Goal: Task Accomplishment & Management: Use online tool/utility

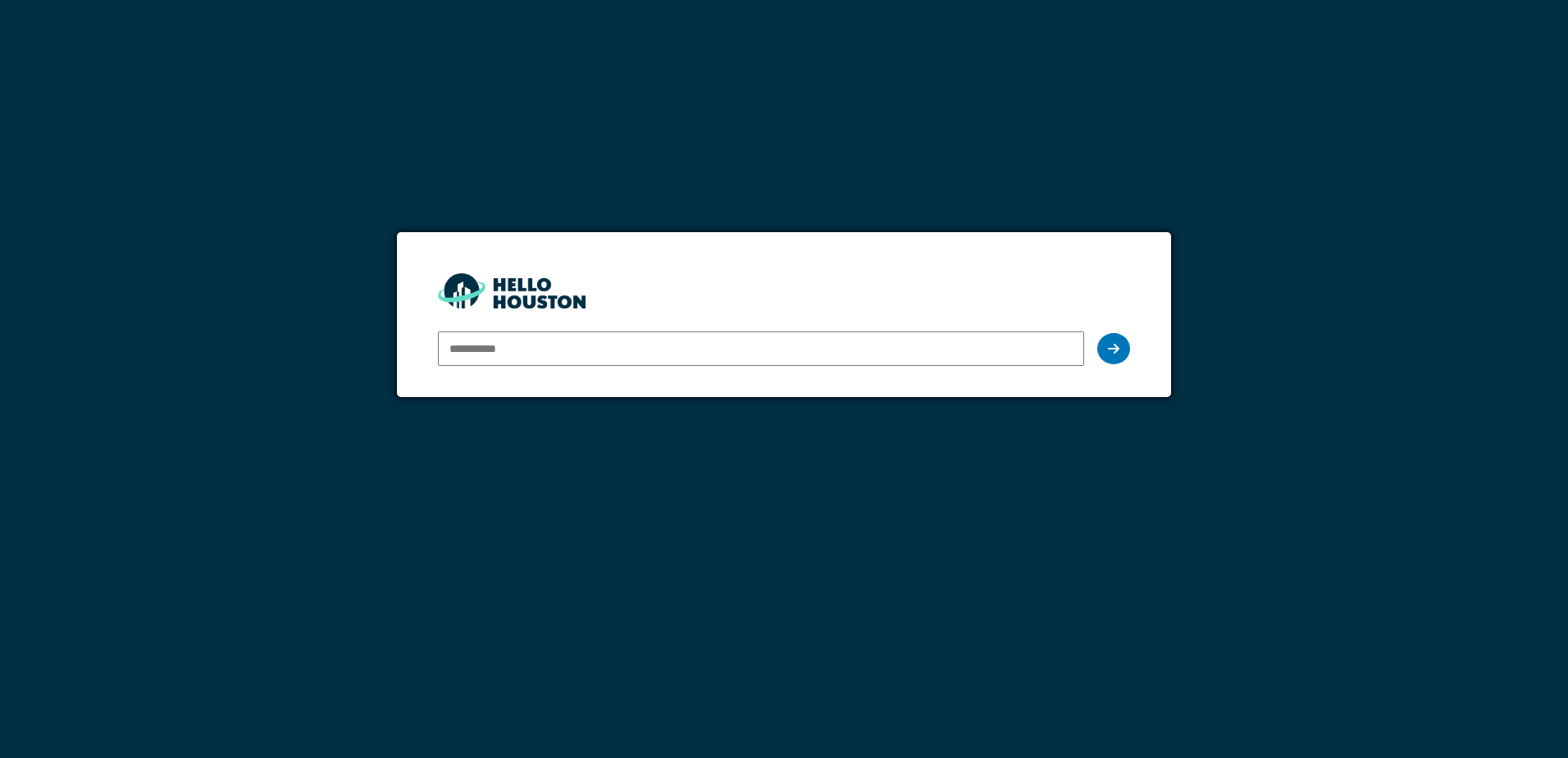
type input "**********"
click at [1132, 350] on form "**********" at bounding box center [784, 314] width 774 height 165
click at [1117, 350] on icon at bounding box center [1113, 348] width 11 height 13
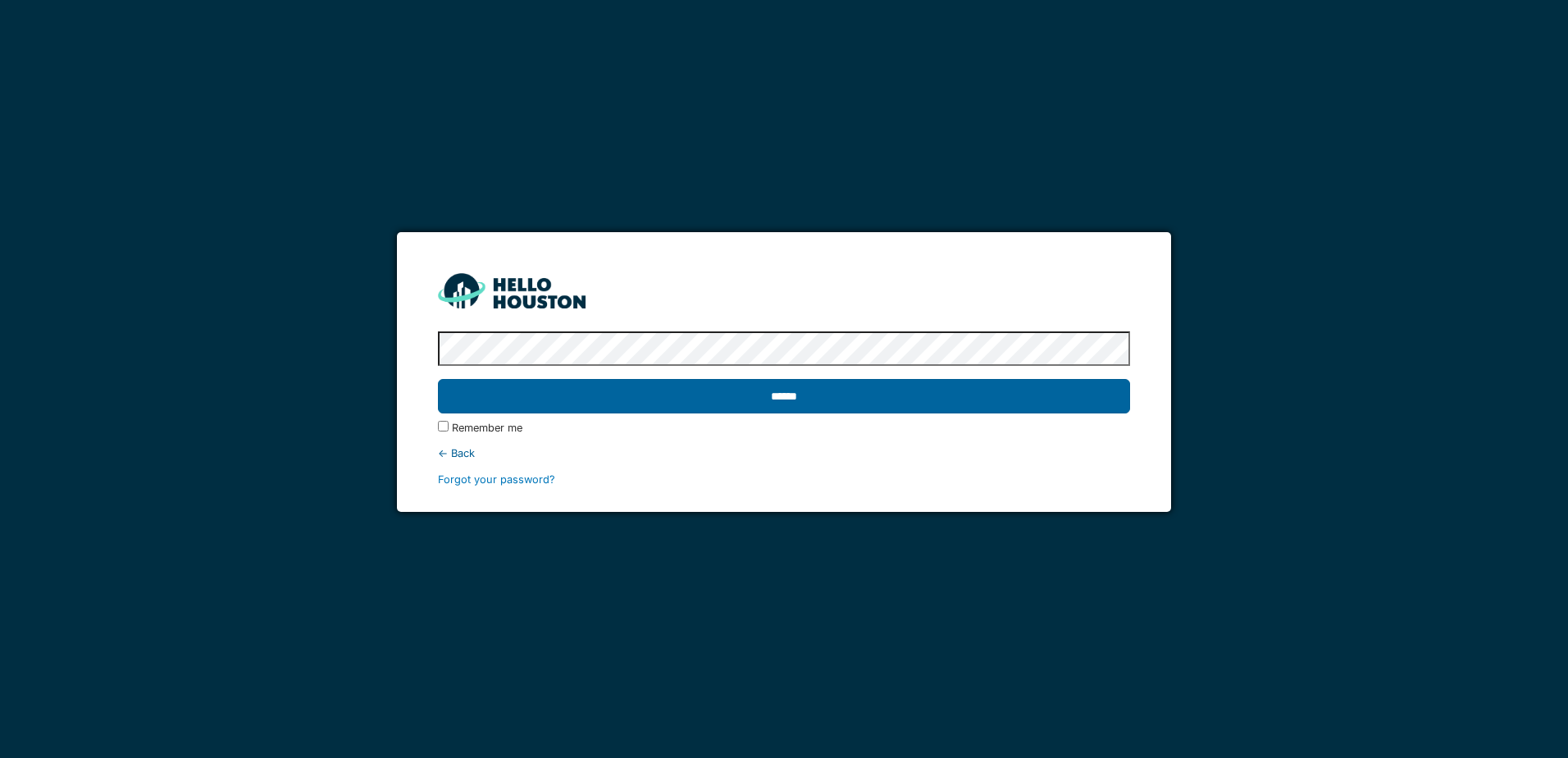
click at [766, 408] on input "******" at bounding box center [783, 396] width 691 height 35
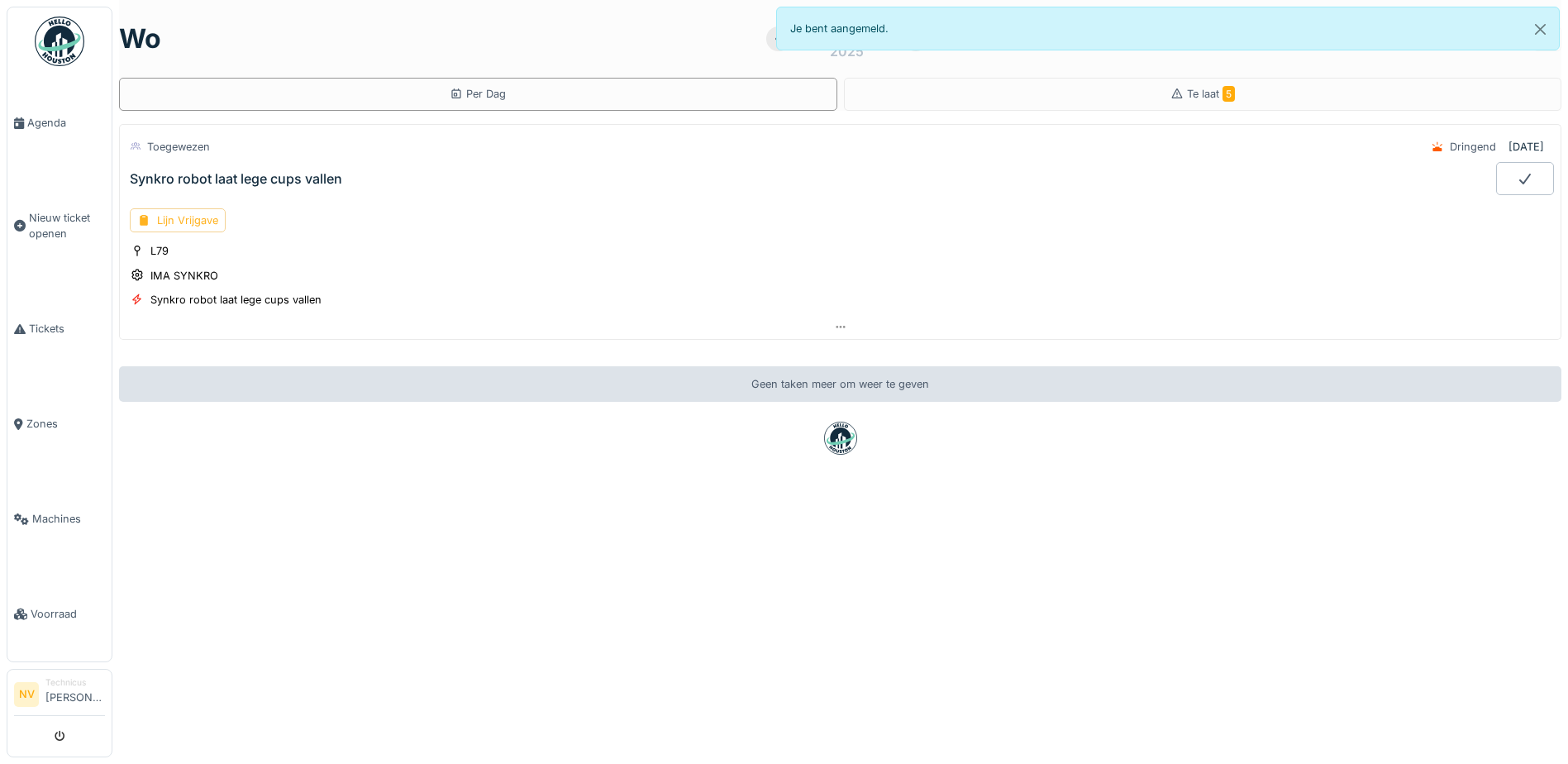
click at [194, 225] on div "Lijn Vrijgave" at bounding box center [178, 220] width 96 height 24
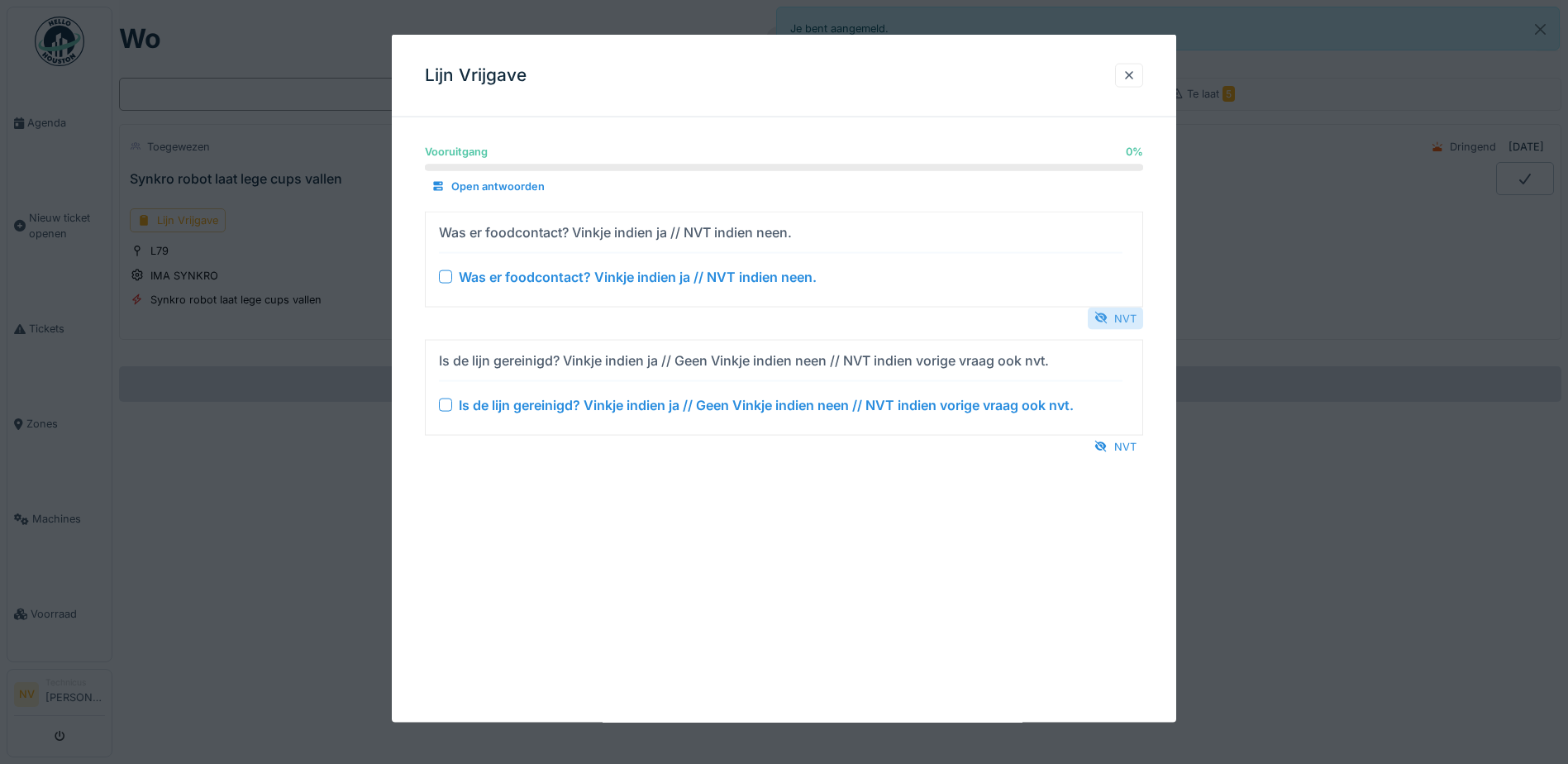
click at [1108, 317] on div at bounding box center [1101, 317] width 13 height 16
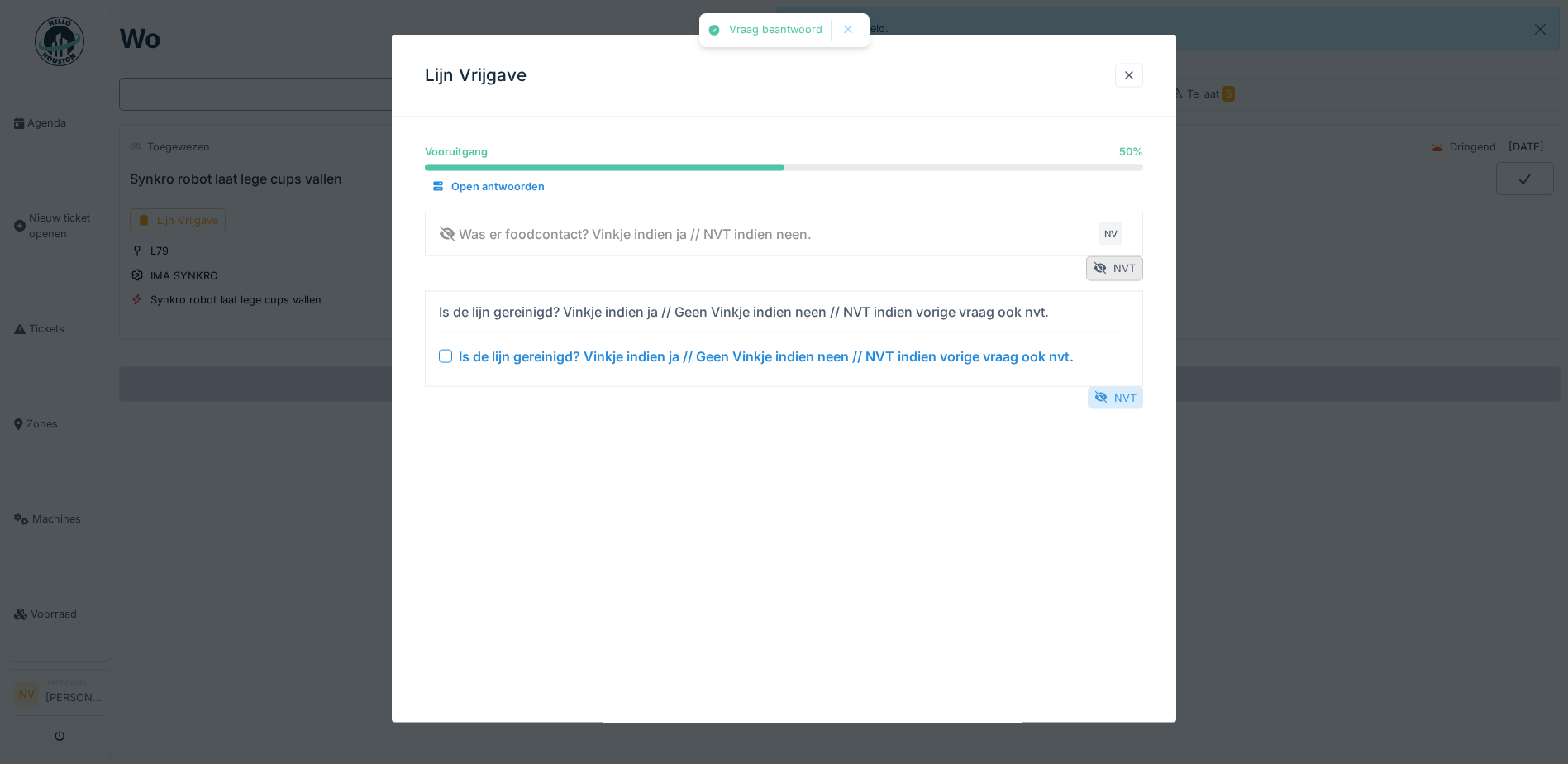
click at [1127, 403] on div "NVT" at bounding box center [1115, 398] width 56 height 23
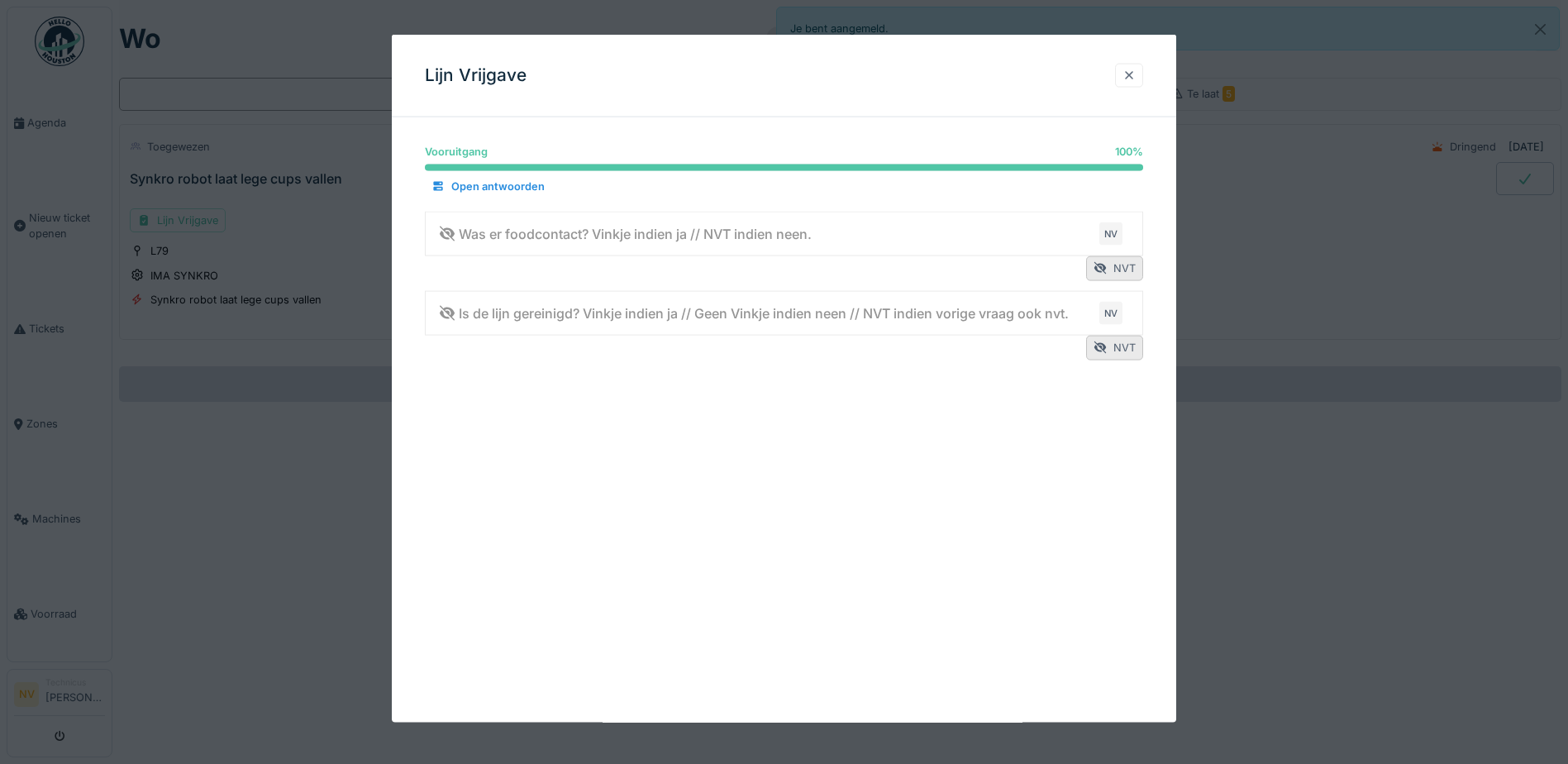
click at [1135, 73] on div at bounding box center [1128, 75] width 13 height 16
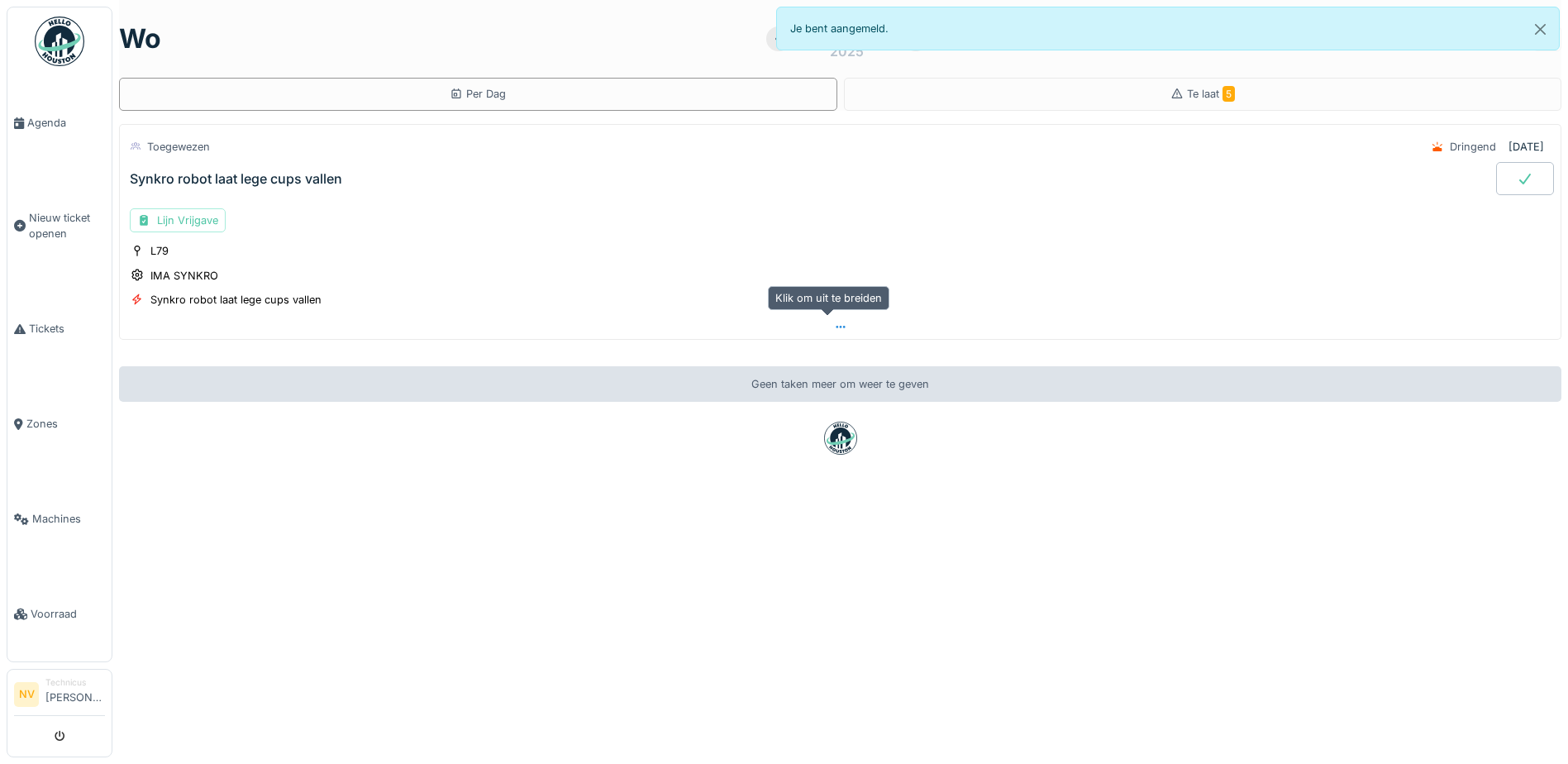
click at [834, 324] on icon at bounding box center [840, 327] width 13 height 10
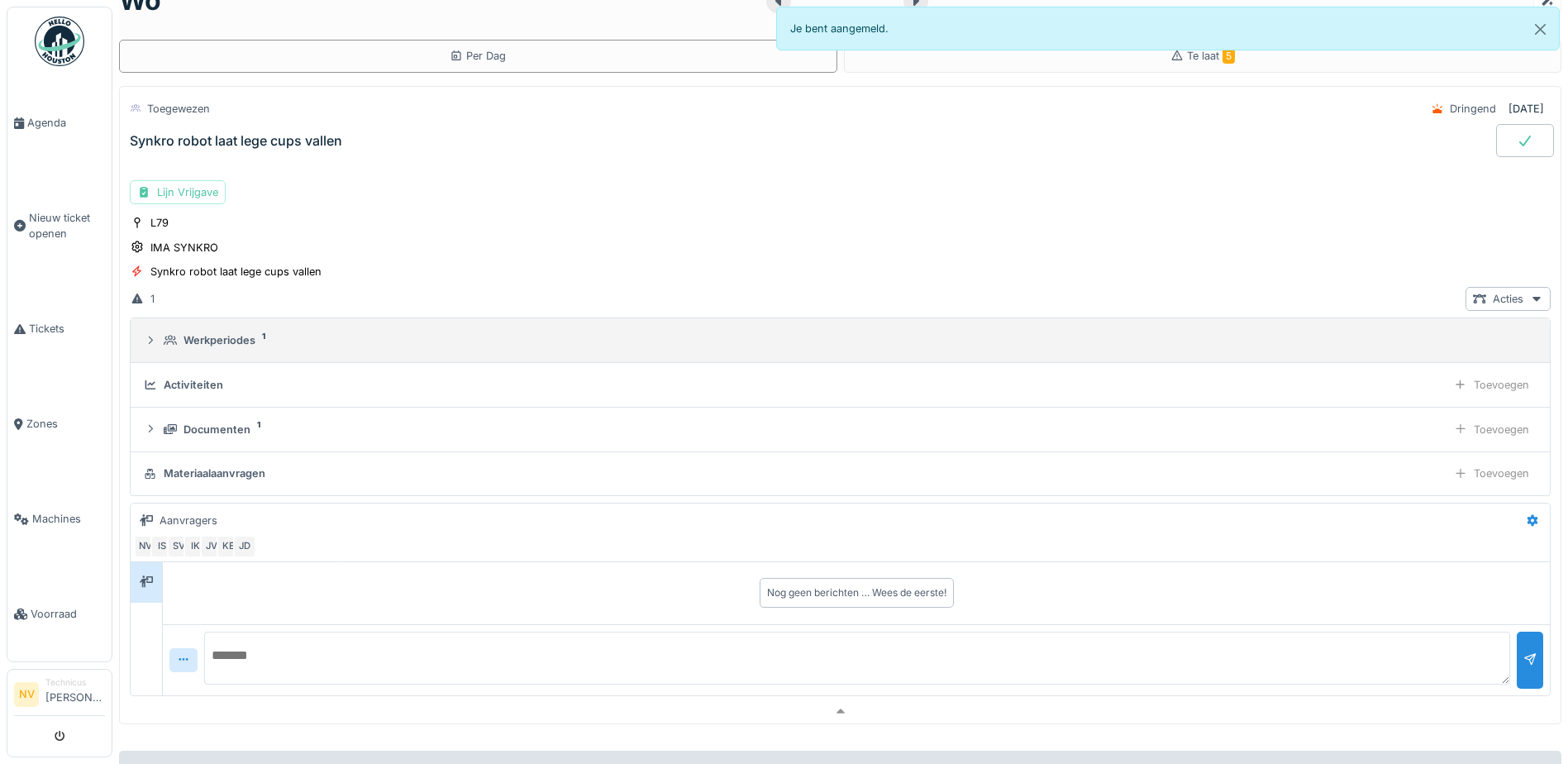
scroll to position [58, 0]
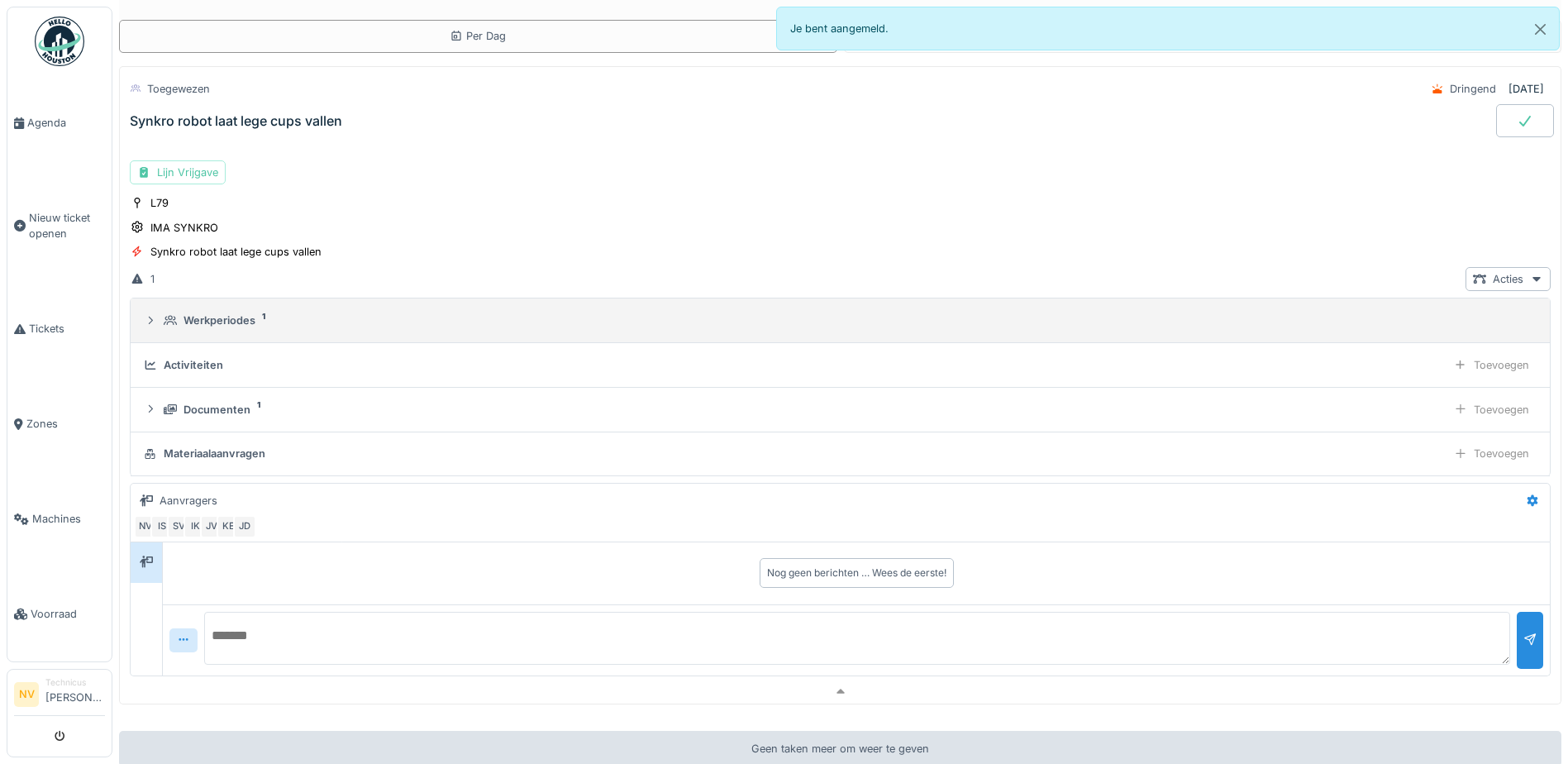
click at [152, 315] on icon at bounding box center [150, 320] width 13 height 10
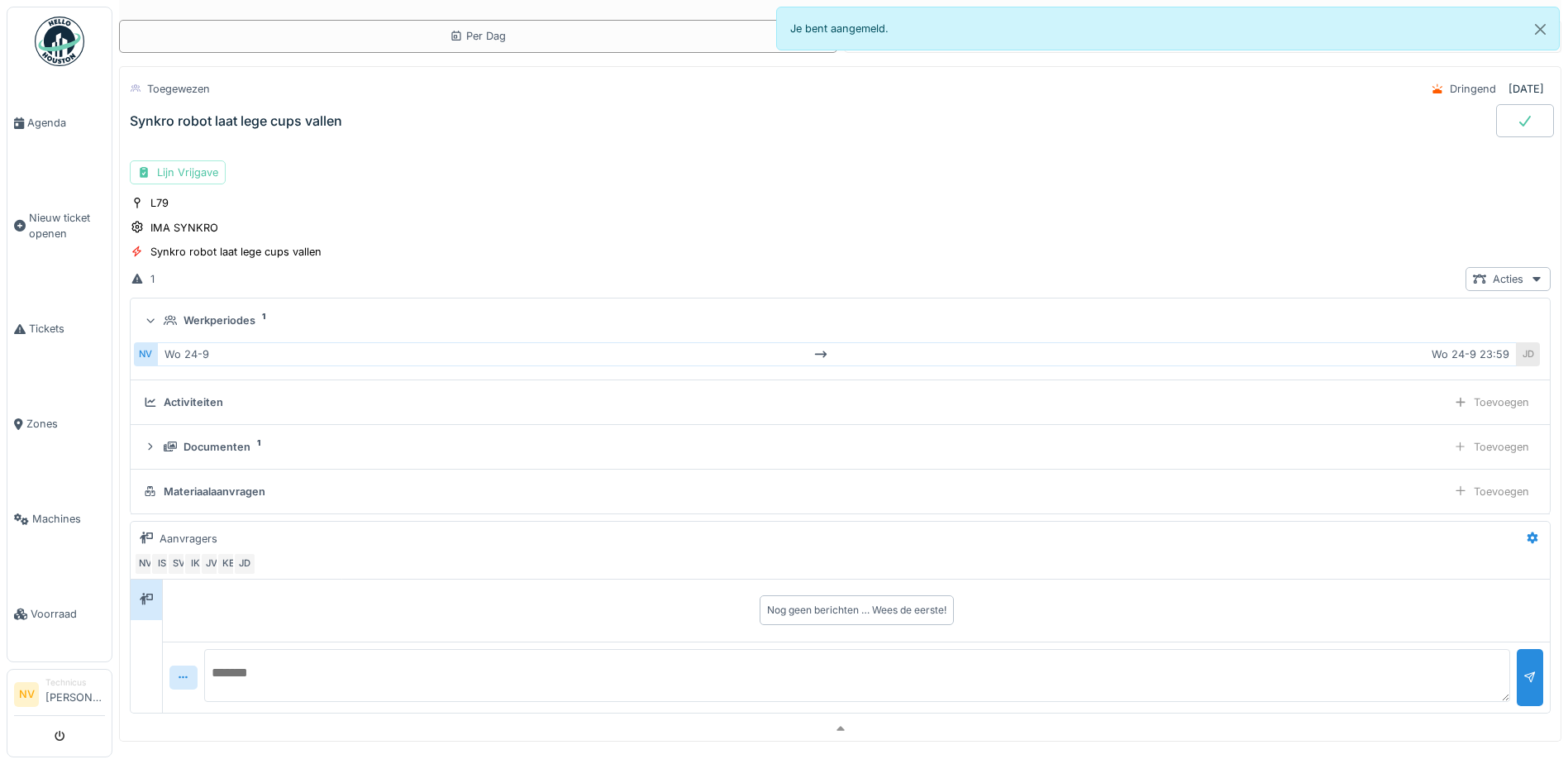
click at [205, 396] on div "Activiteiten" at bounding box center [194, 402] width 59 height 16
click at [1521, 267] on div "Acties" at bounding box center [1508, 278] width 85 height 24
click at [559, 245] on div "L79 IMA SYNKRO Synkro robot laat lege cups vallen" at bounding box center [840, 228] width 1421 height 66
click at [175, 244] on div "Synkro robot laat lege cups vallen" at bounding box center [235, 252] width 171 height 16
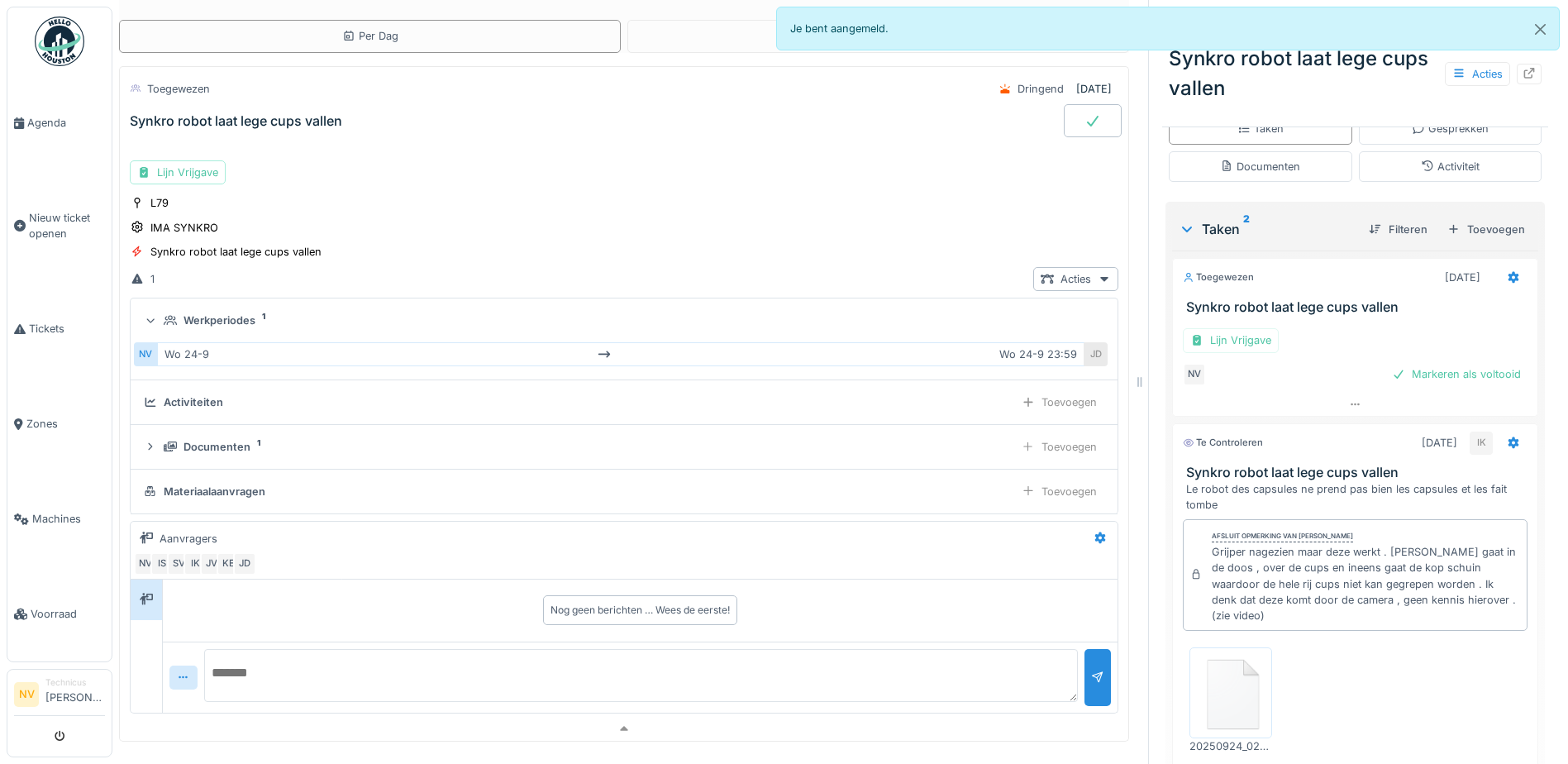
scroll to position [331, 0]
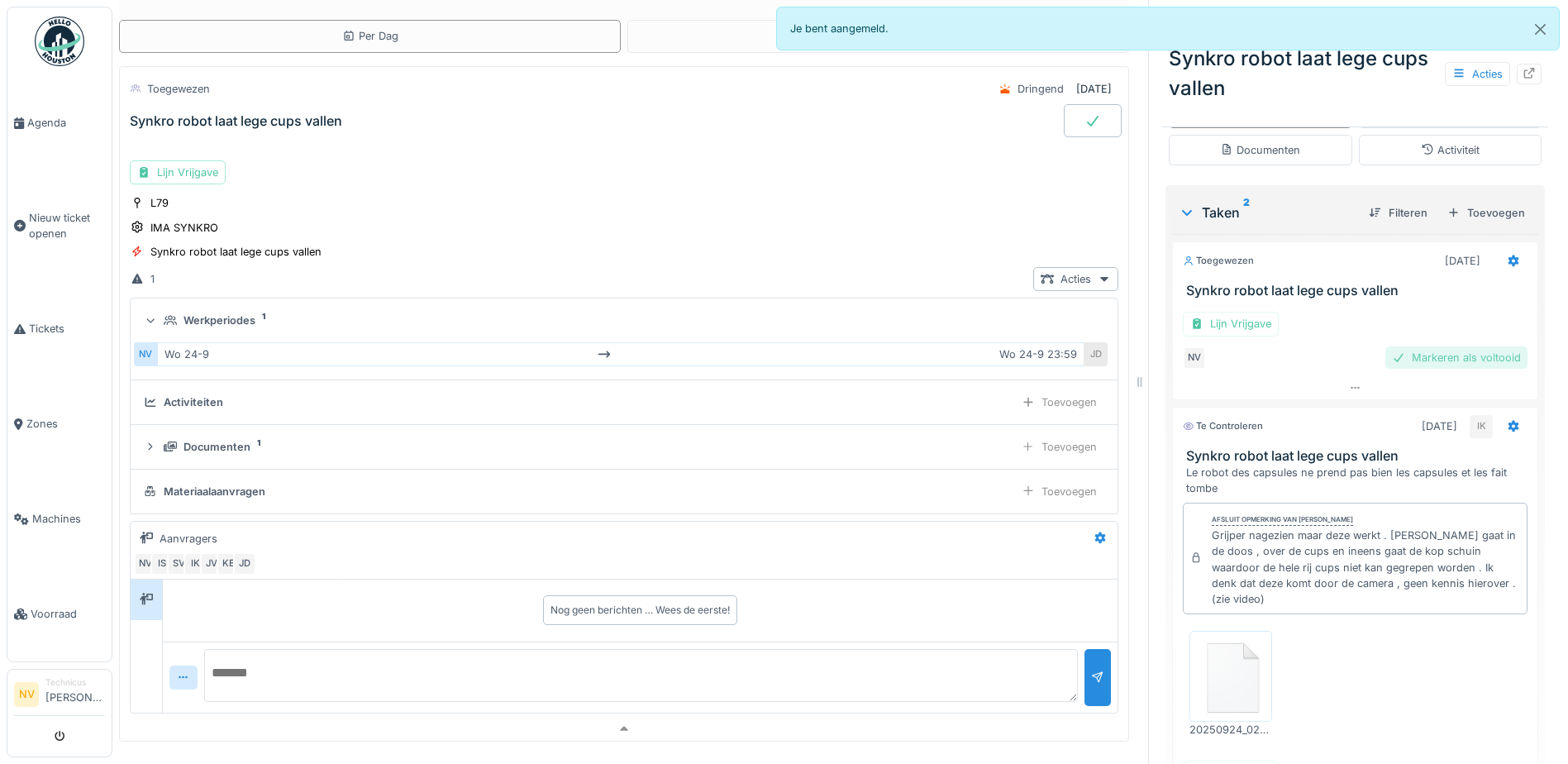
click at [1414, 346] on div "Markeren als voltooid" at bounding box center [1456, 358] width 142 height 23
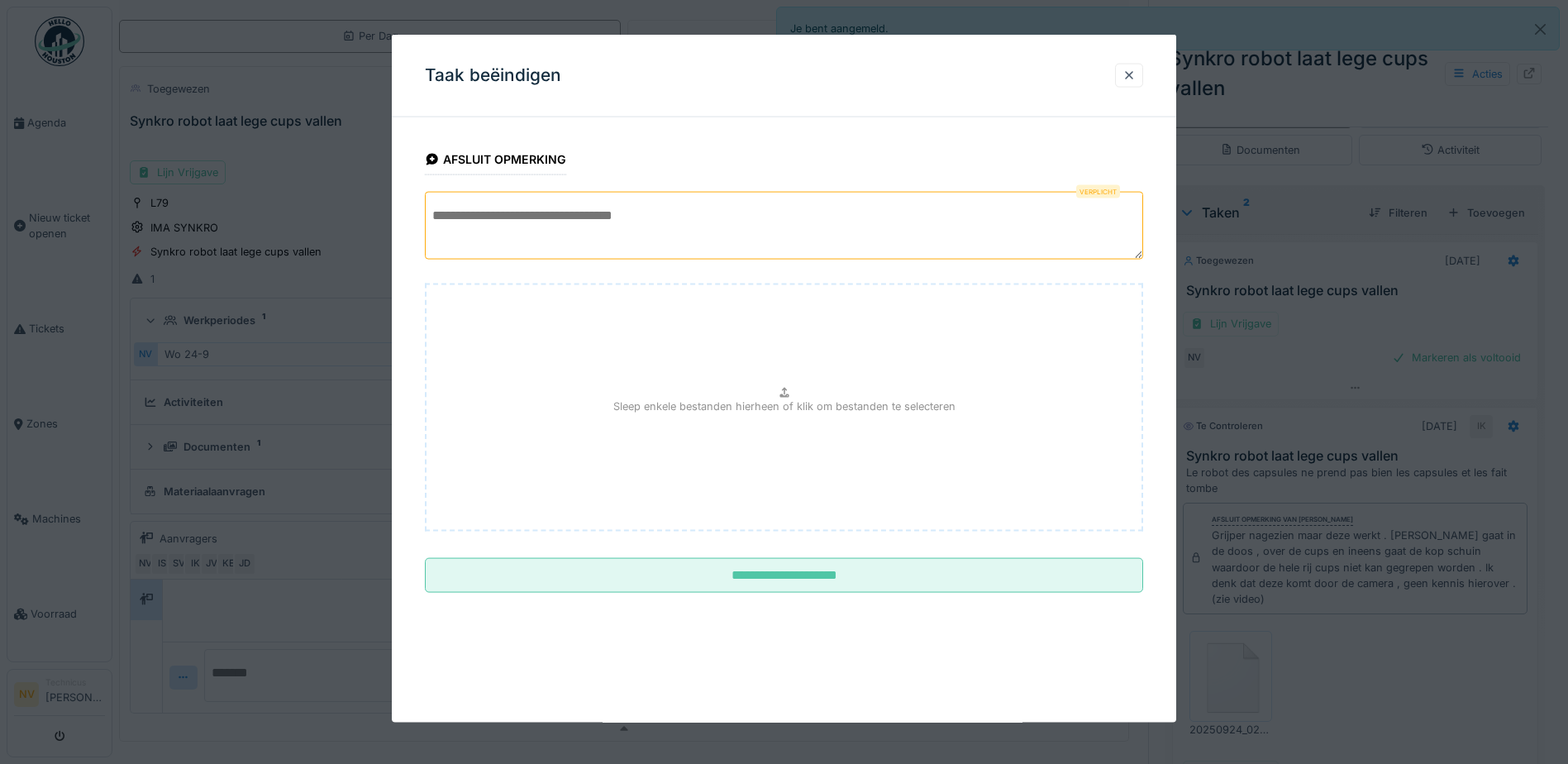
click at [526, 237] on textarea at bounding box center [784, 226] width 719 height 68
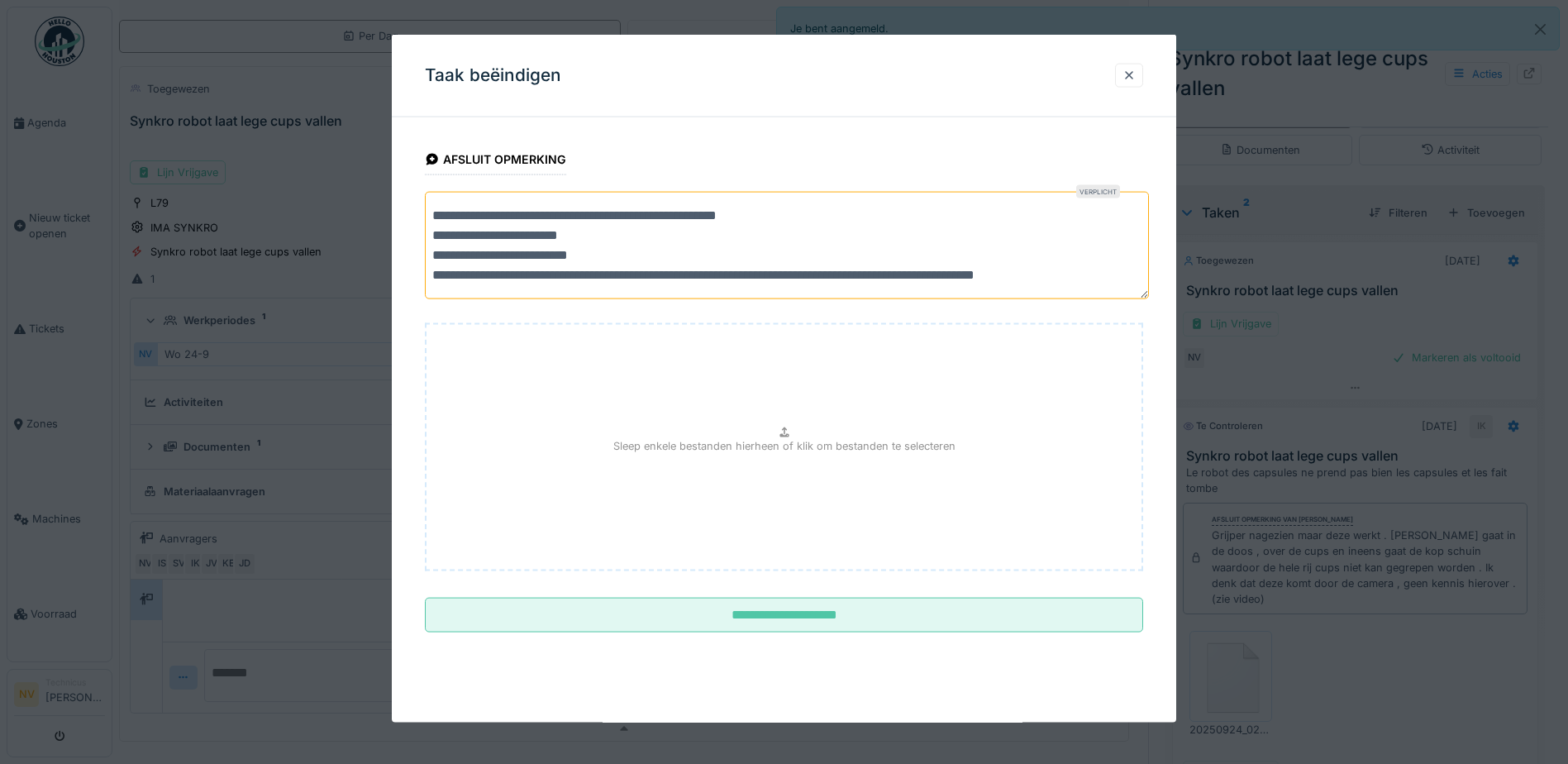
scroll to position [5, 0]
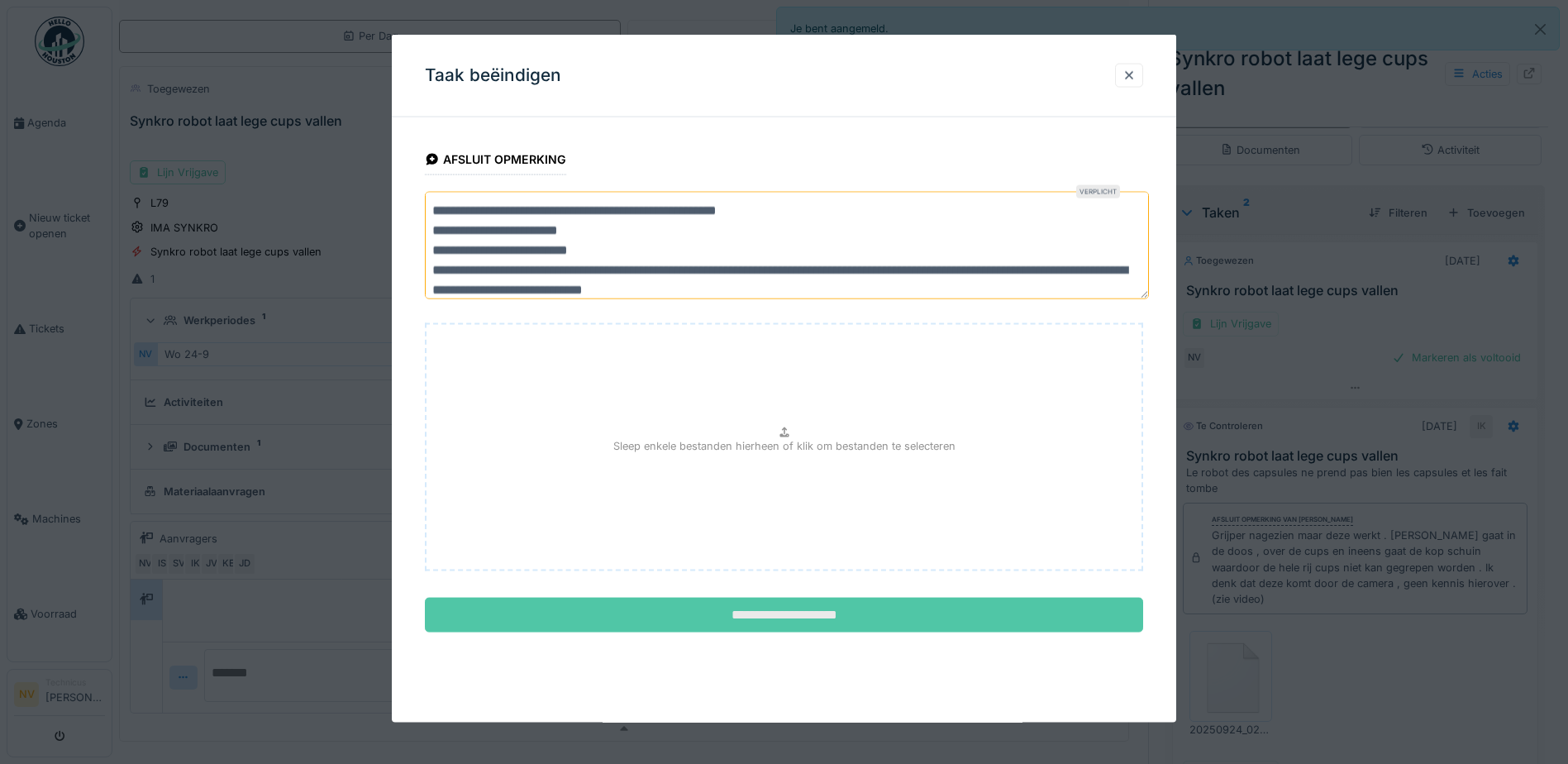
type textarea "**********"
click at [785, 618] on input "**********" at bounding box center [784, 615] width 719 height 35
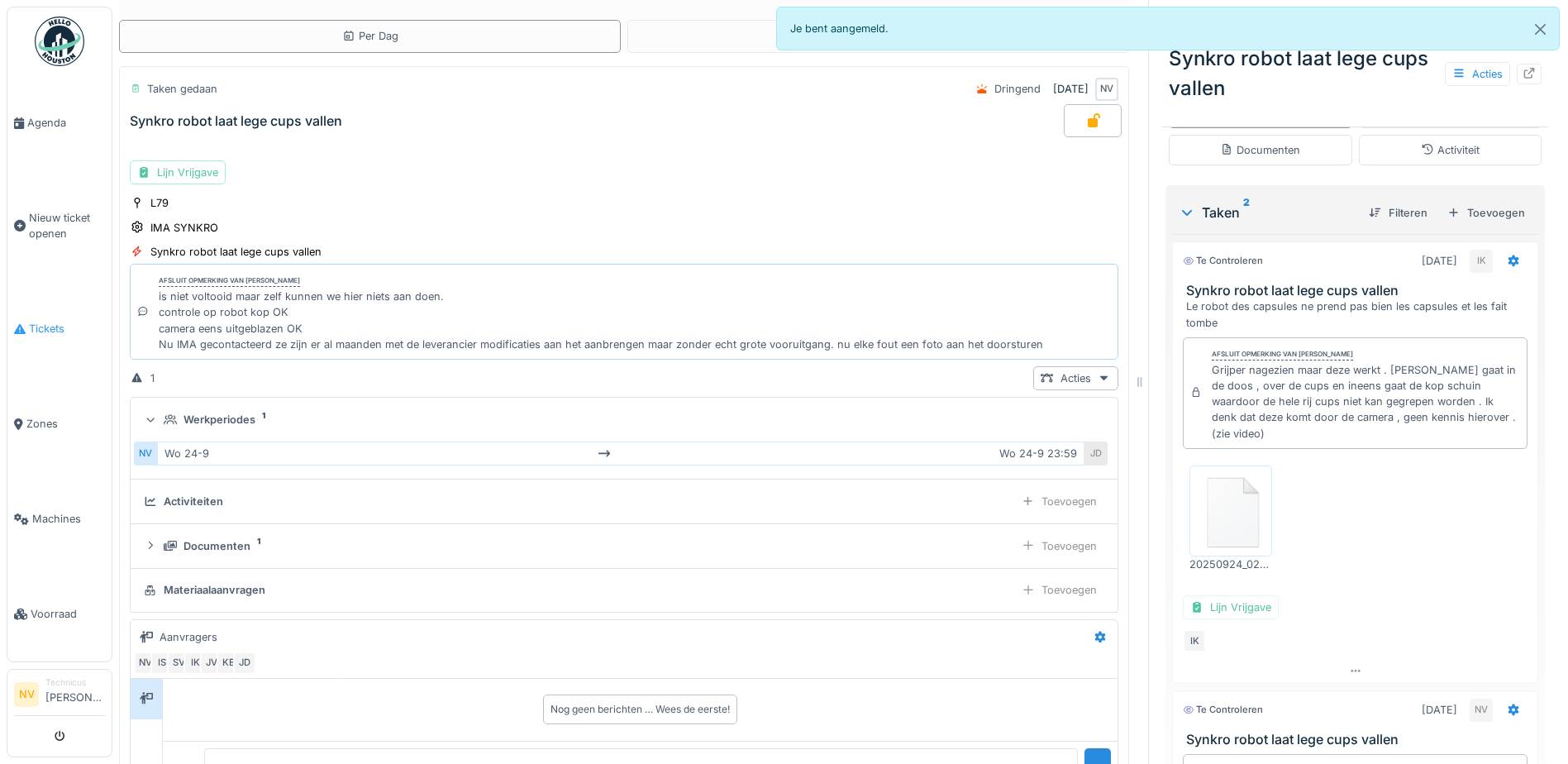
click at [46, 321] on span "Tickets" at bounding box center [66, 329] width 76 height 16
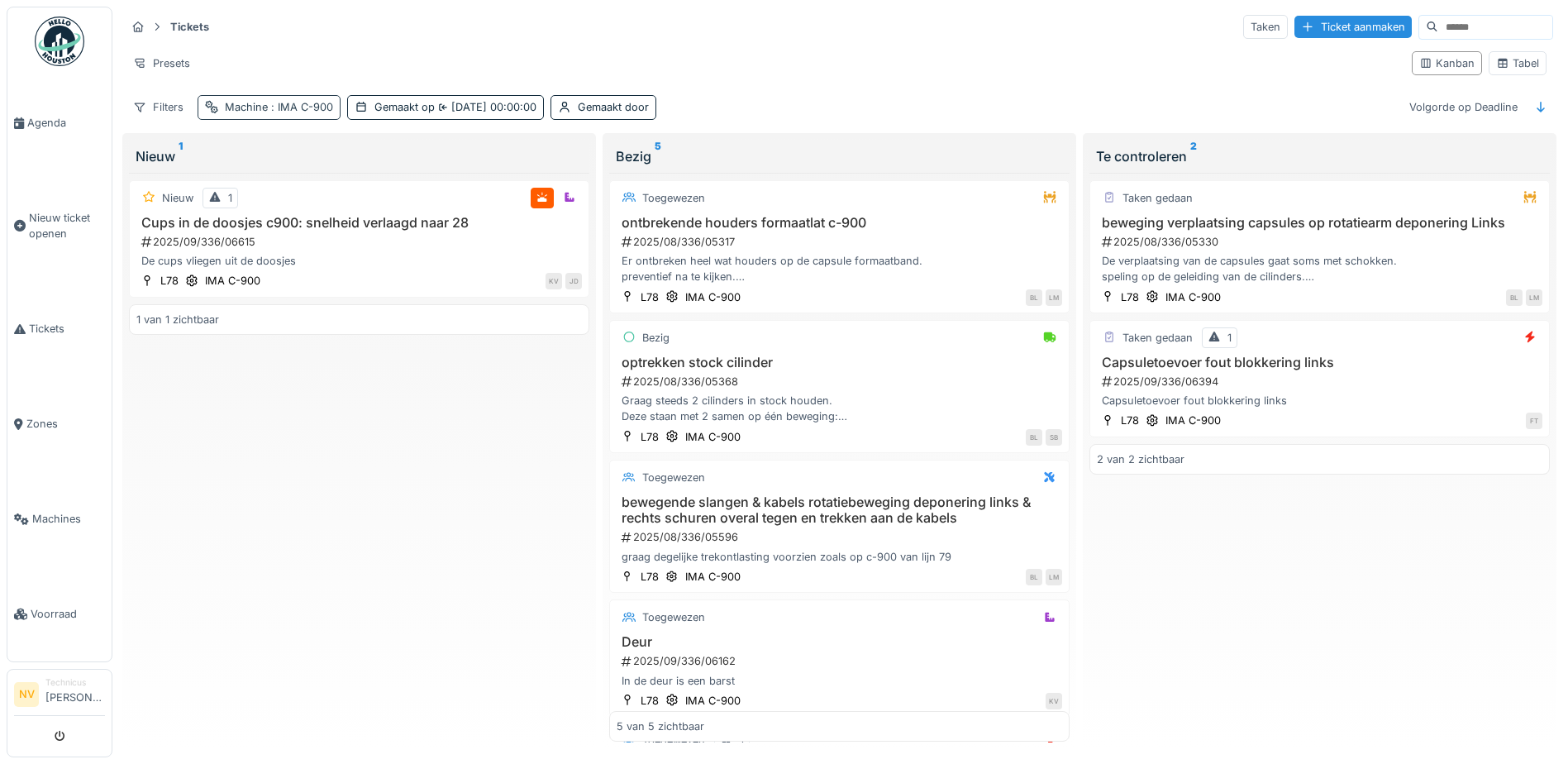
click at [283, 96] on div "Machine : IMA C-900" at bounding box center [269, 106] width 143 height 24
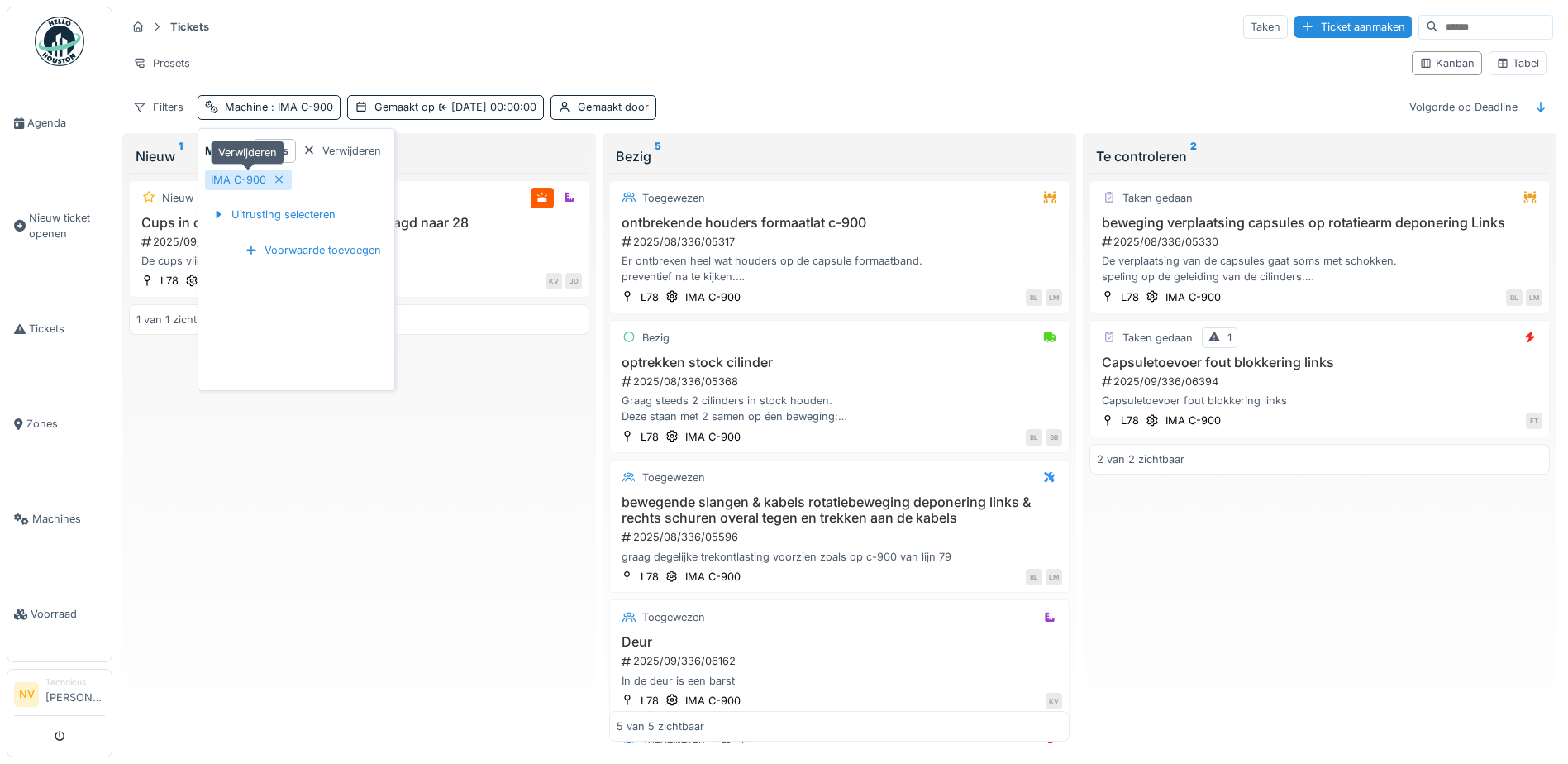
click at [277, 180] on icon at bounding box center [279, 180] width 13 height 10
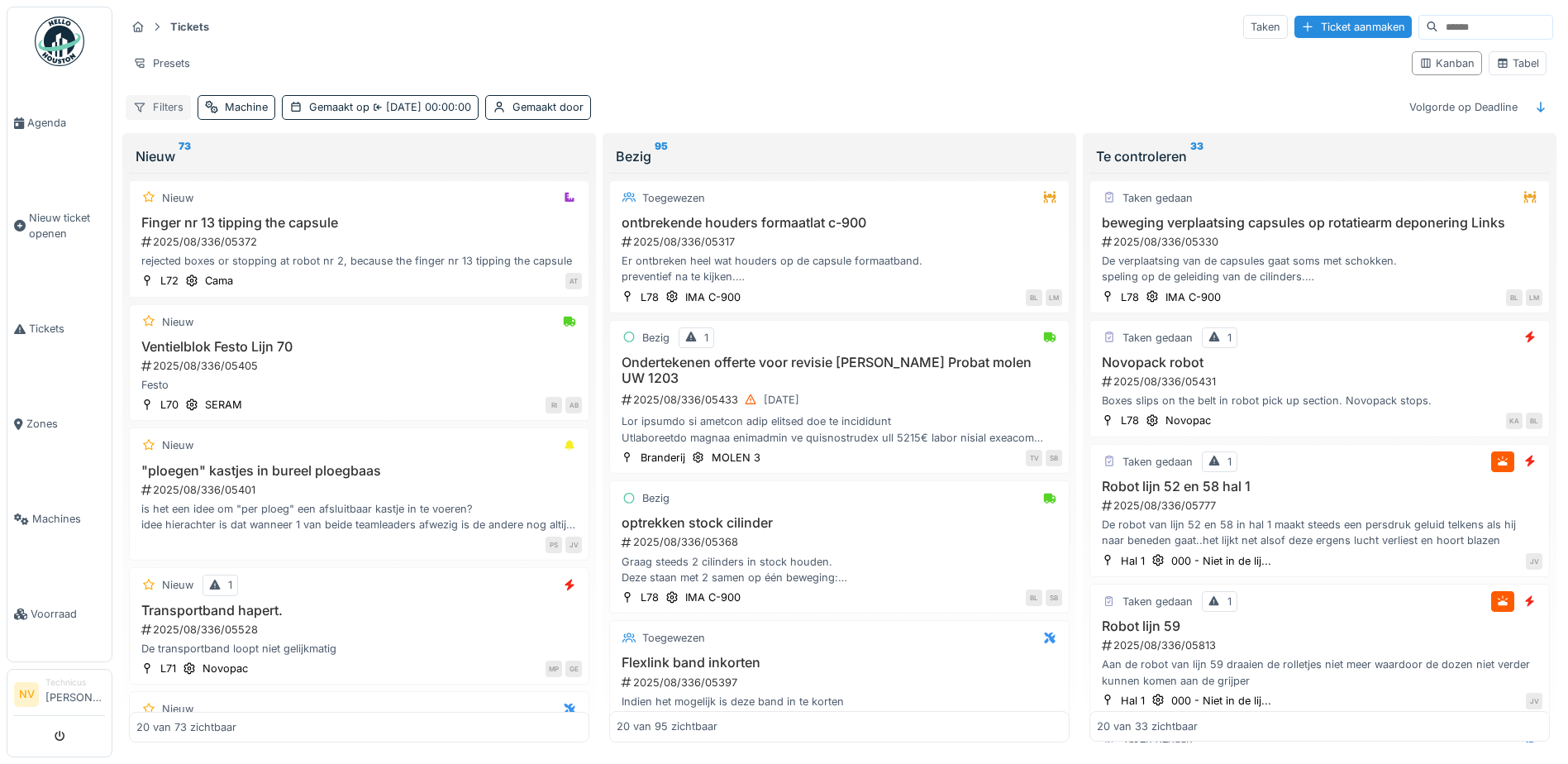
click at [160, 99] on div "Filters" at bounding box center [158, 106] width 65 height 24
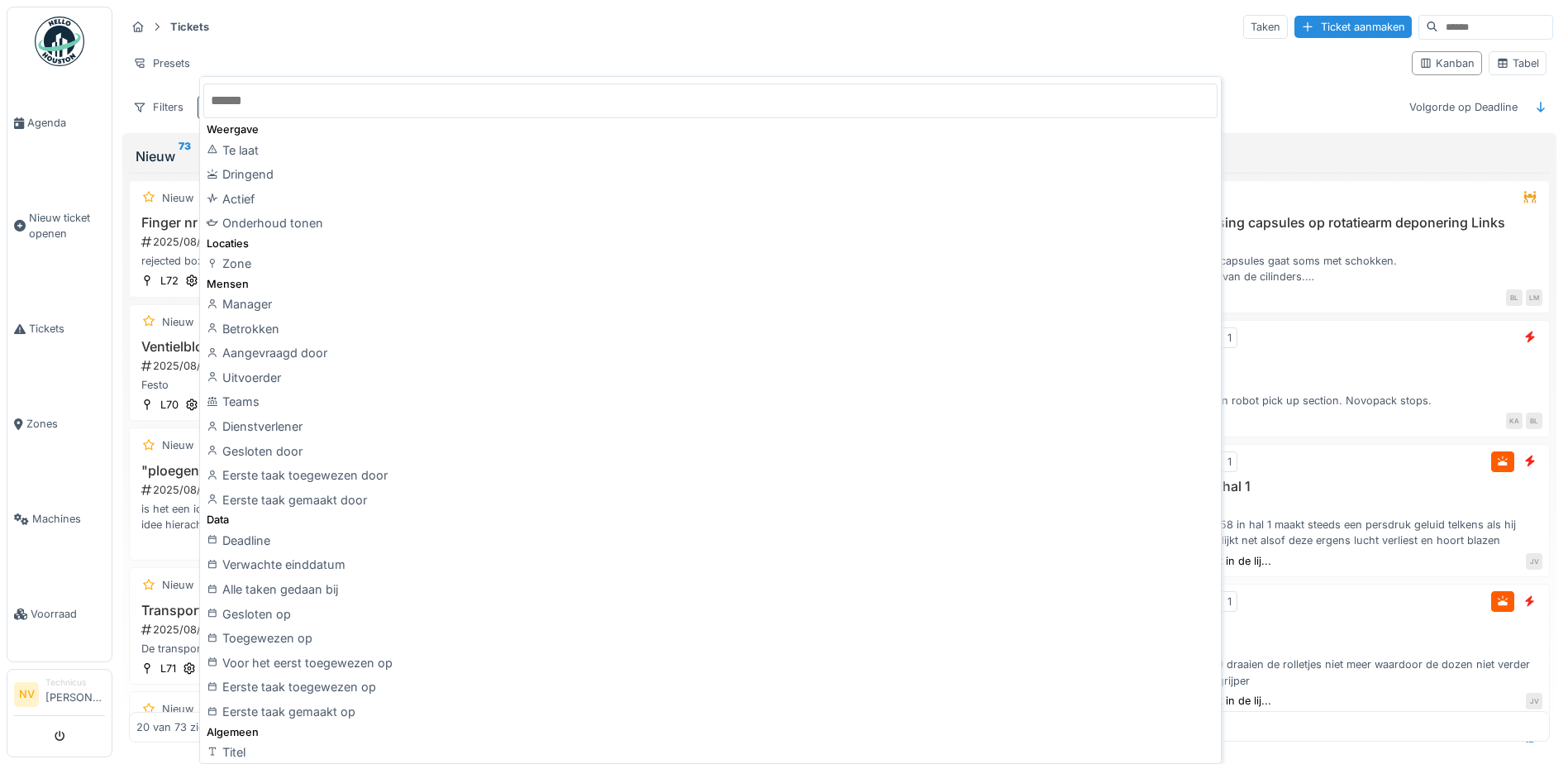
drag, startPoint x: 243, startPoint y: 260, endPoint x: 253, endPoint y: 260, distance: 10.0
click at [247, 260] on div "Zone" at bounding box center [710, 263] width 1014 height 24
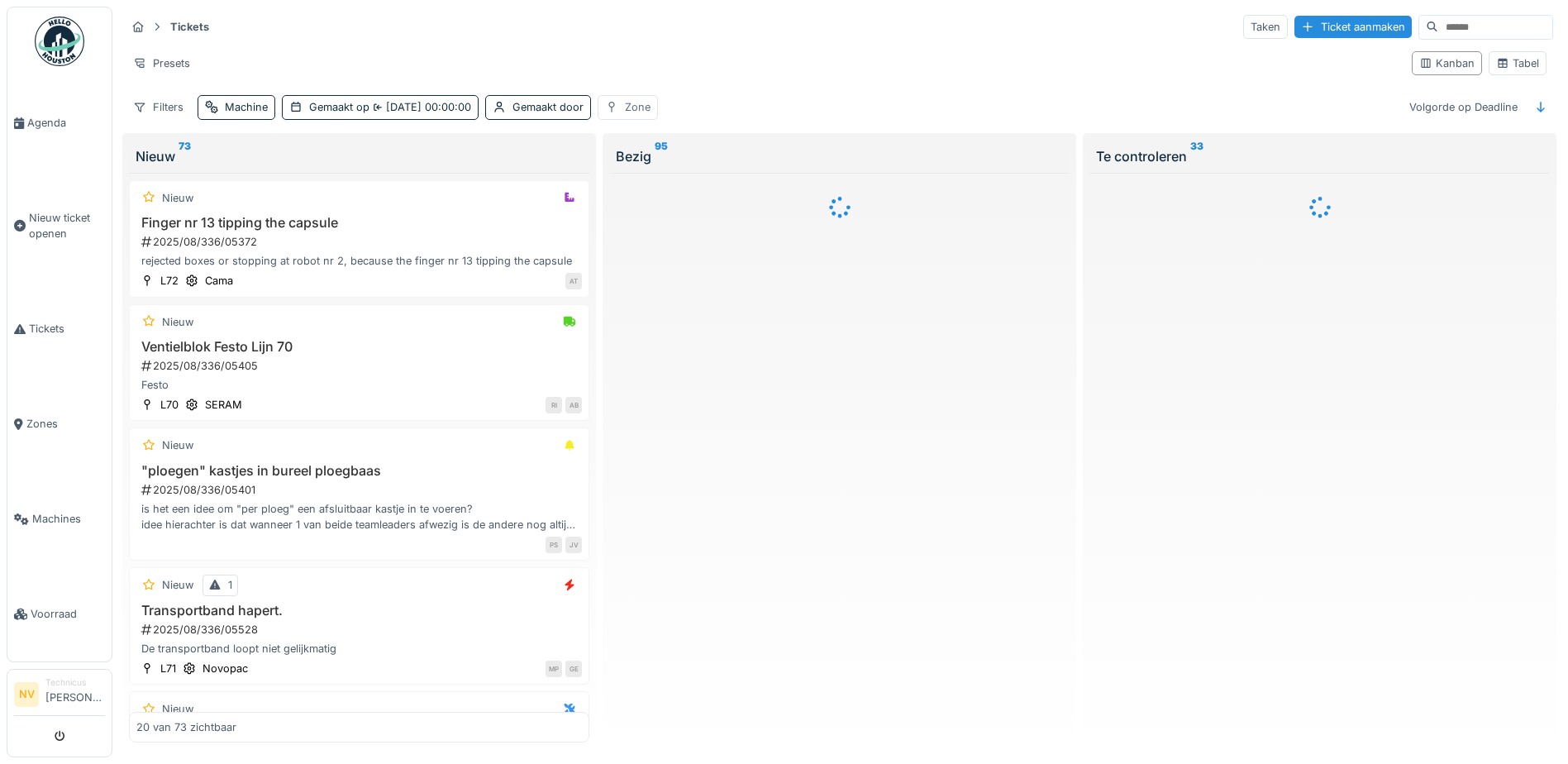
click at [627, 101] on div "Zone" at bounding box center [627, 106] width 60 height 24
